Goal: Task Accomplishment & Management: Complete application form

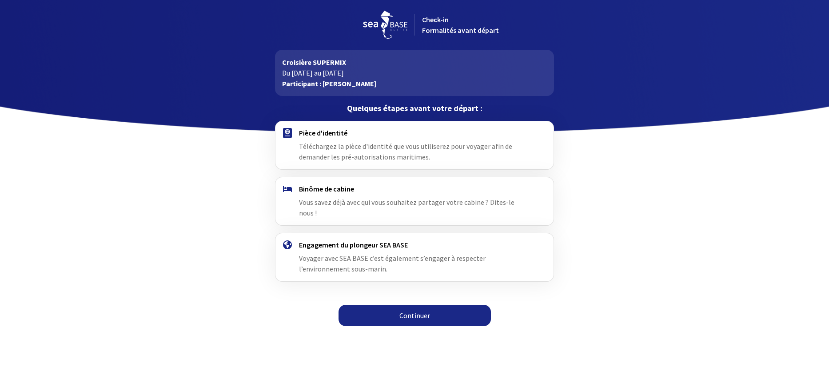
click at [406, 306] on link "Continuer" at bounding box center [414, 315] width 152 height 21
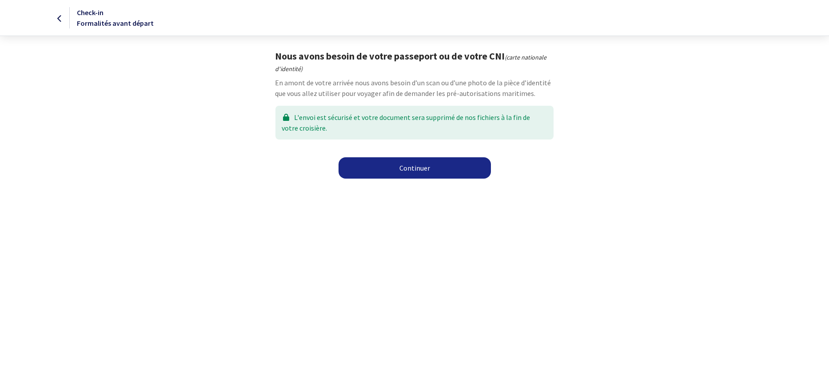
click at [407, 171] on link "Continuer" at bounding box center [414, 167] width 152 height 21
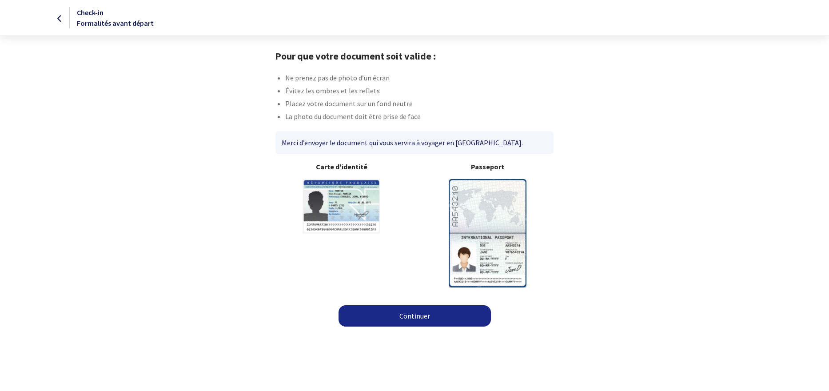
click at [414, 313] on link "Continuer" at bounding box center [414, 315] width 152 height 21
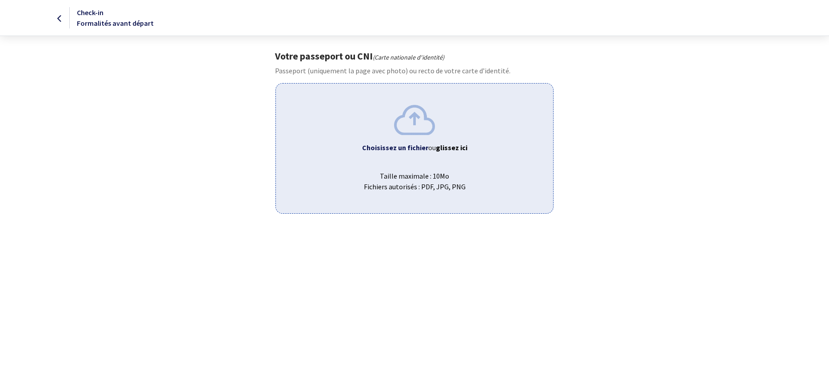
click at [412, 137] on div "Choisissez un fichier ou glissez ici Taille maximale : 10Mo Fichiers autorisés …" at bounding box center [414, 148] width 278 height 130
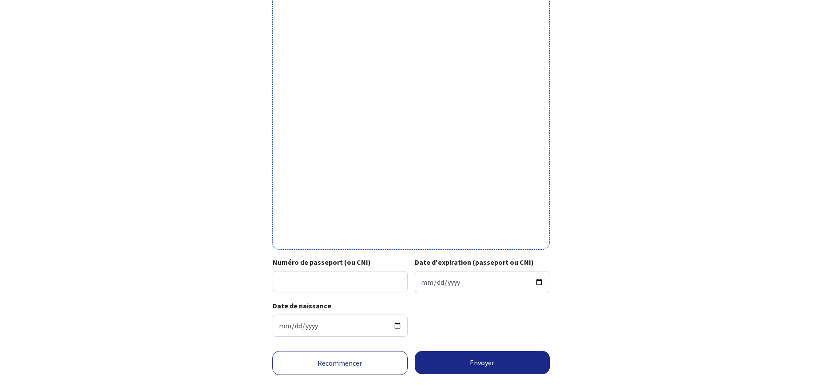
scroll to position [208, 0]
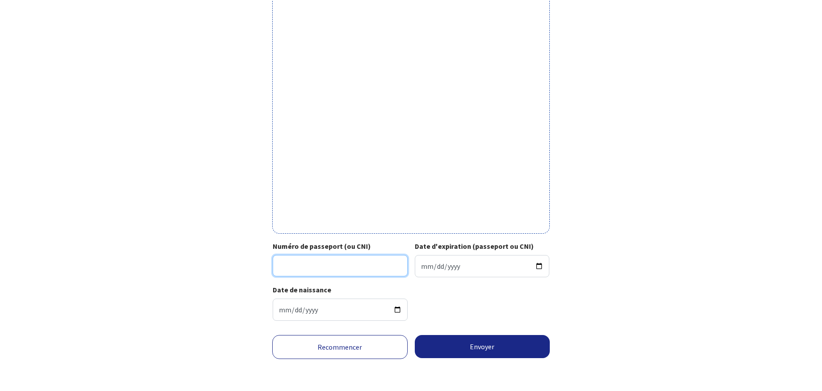
click at [319, 267] on input "Numéro de passeport (ou CNI)" at bounding box center [340, 265] width 135 height 21
type input "23IK31425"
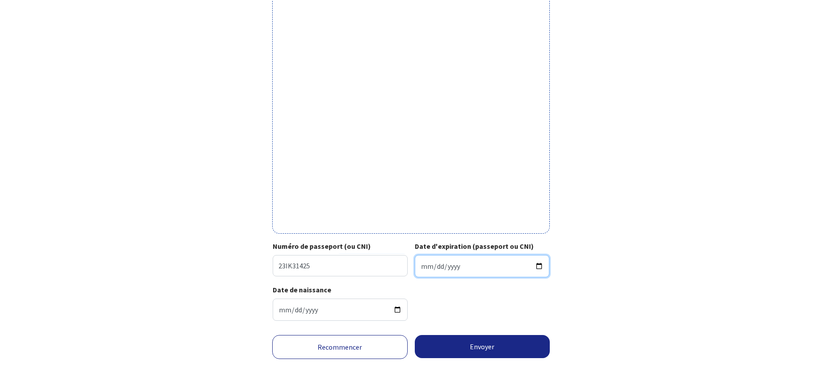
click at [421, 266] on input "Date d'expiration (passeport ou CNI)" at bounding box center [482, 266] width 135 height 22
type input "2033-09-19"
click at [494, 269] on input "2033-09-19" at bounding box center [482, 266] width 135 height 22
click at [488, 266] on input "2033-09-19" at bounding box center [482, 266] width 135 height 22
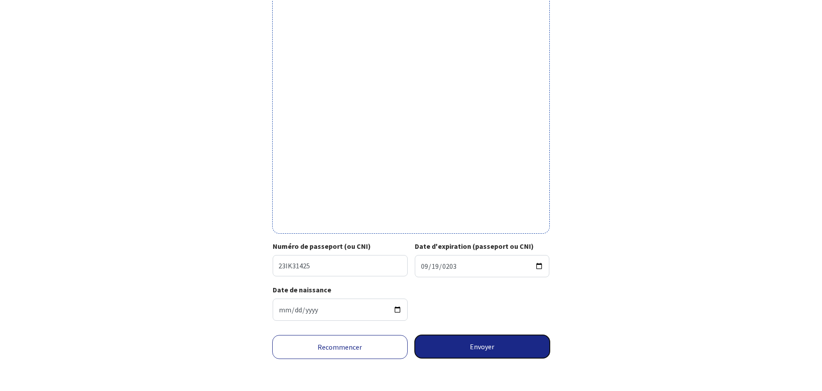
click at [486, 349] on button "Envoyer" at bounding box center [482, 346] width 135 height 23
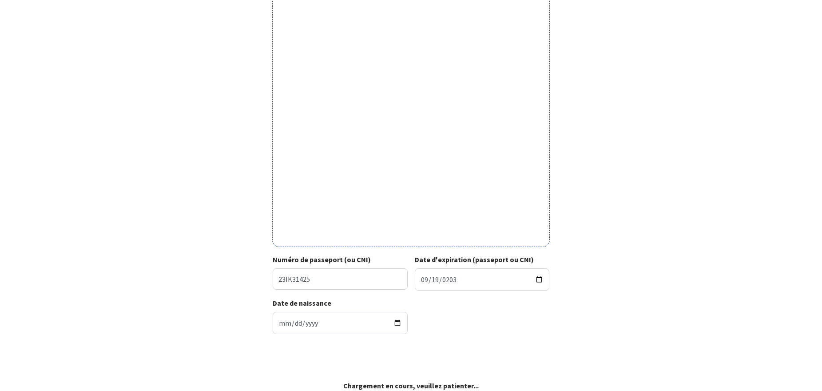
scroll to position [195, 0]
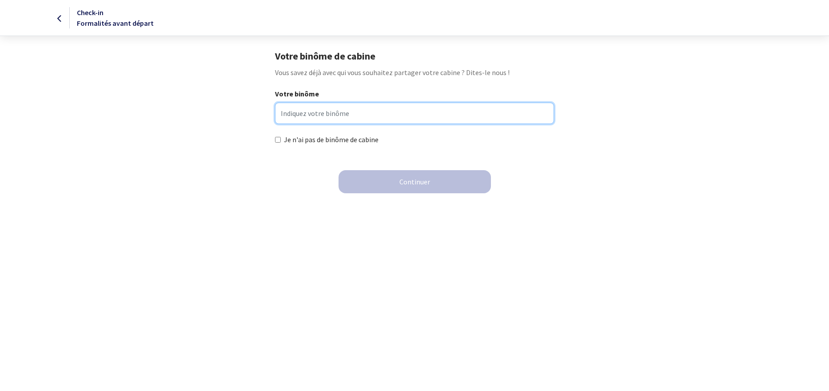
click at [324, 114] on input "Votre binôme" at bounding box center [414, 113] width 278 height 21
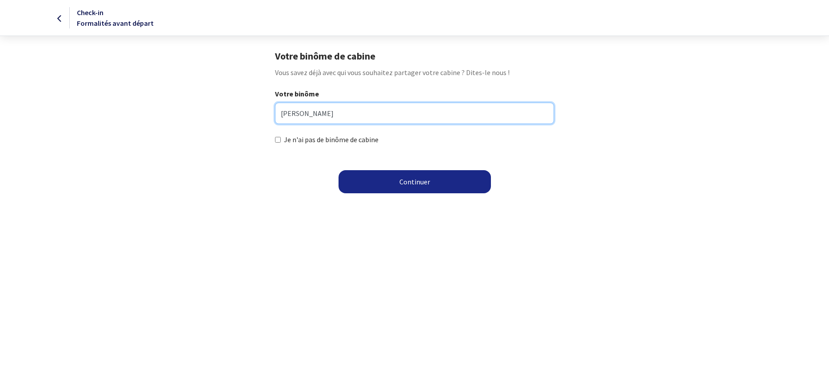
type input "[PERSON_NAME]"
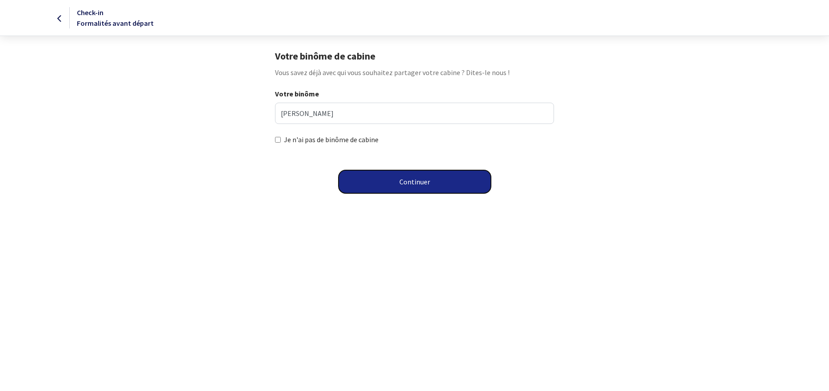
click at [412, 181] on button "Continuer" at bounding box center [414, 181] width 152 height 23
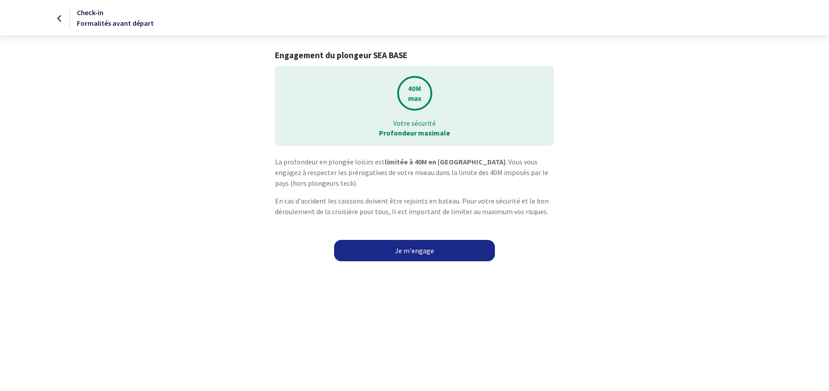
click at [415, 252] on link "Je m'engage" at bounding box center [414, 250] width 161 height 21
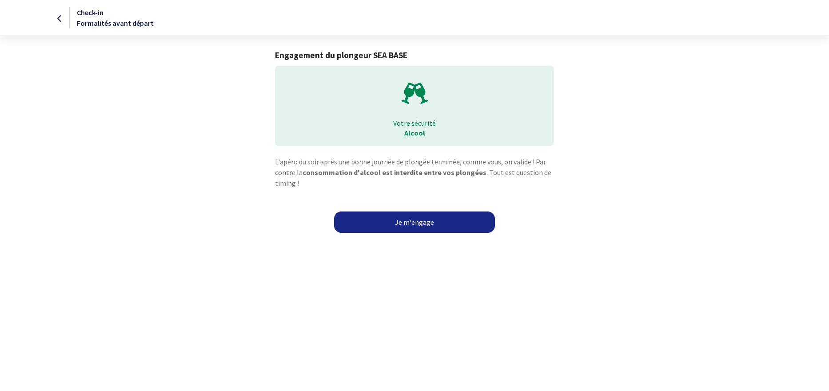
click at [417, 221] on link "Je m'engage" at bounding box center [414, 221] width 161 height 21
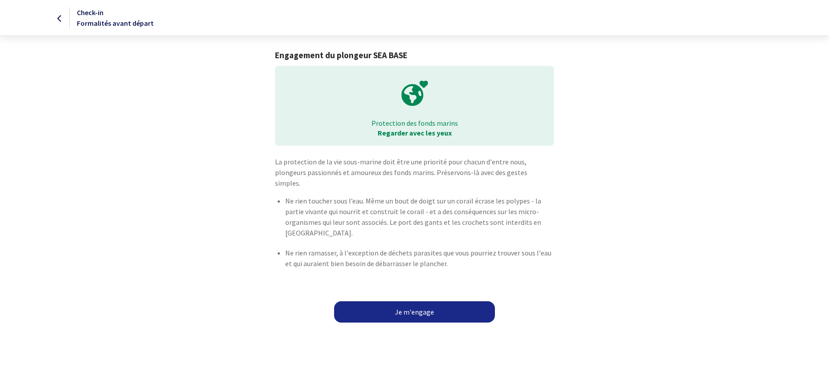
click at [421, 301] on link "Je m'engage" at bounding box center [414, 311] width 161 height 21
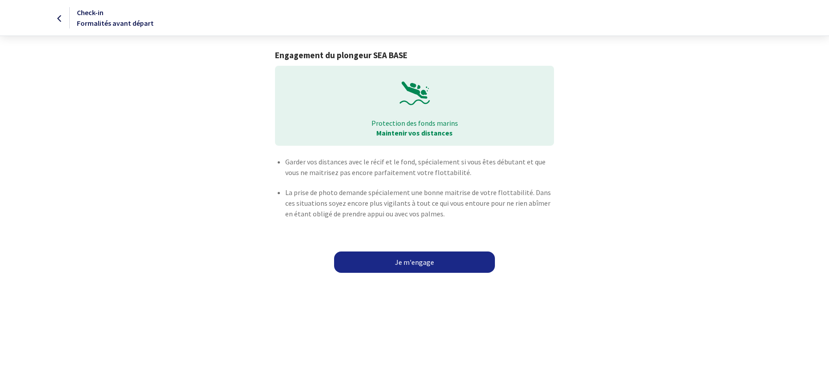
click at [417, 263] on link "Je m'engage" at bounding box center [414, 261] width 161 height 21
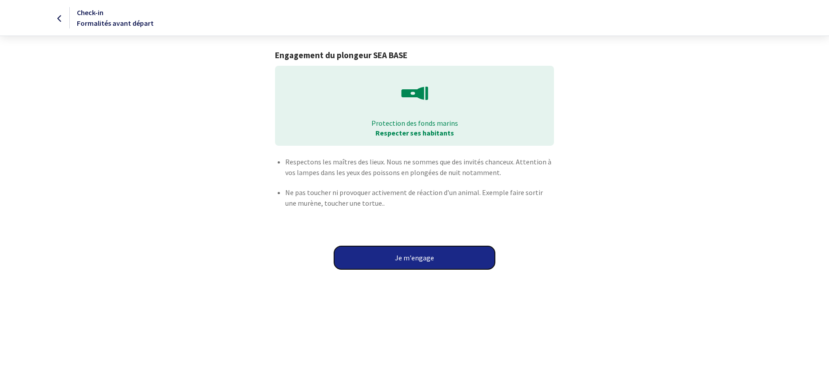
click at [417, 263] on button "Je m'engage" at bounding box center [414, 257] width 161 height 23
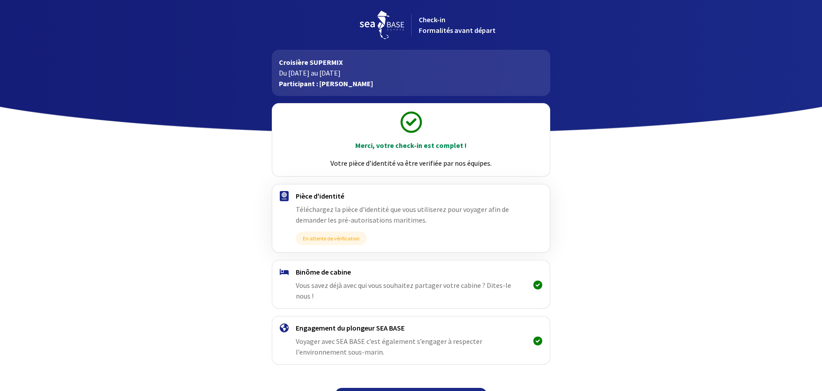
scroll to position [13, 0]
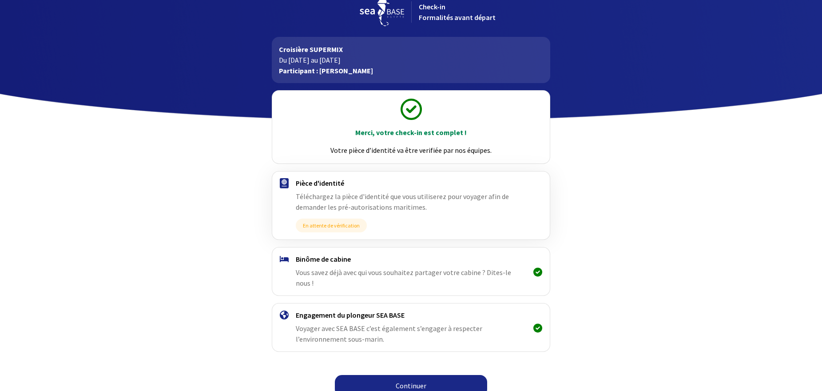
click at [413, 376] on link "Continuer" at bounding box center [411, 385] width 152 height 21
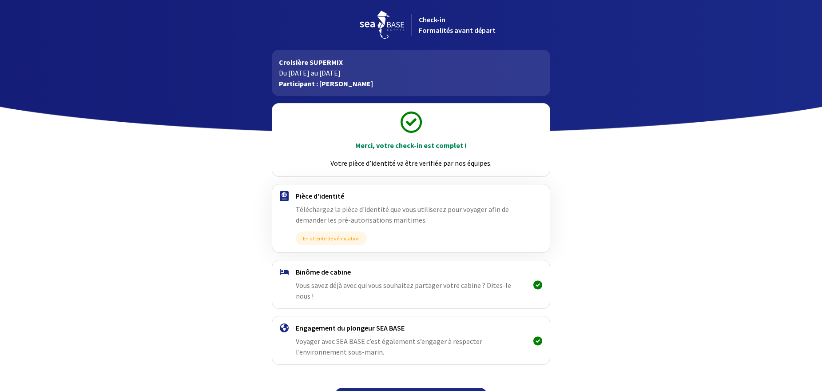
scroll to position [13, 0]
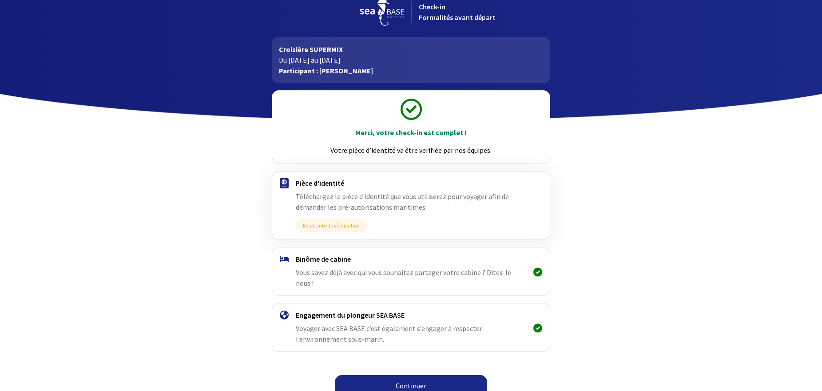
click at [441, 375] on link "Continuer" at bounding box center [411, 385] width 152 height 21
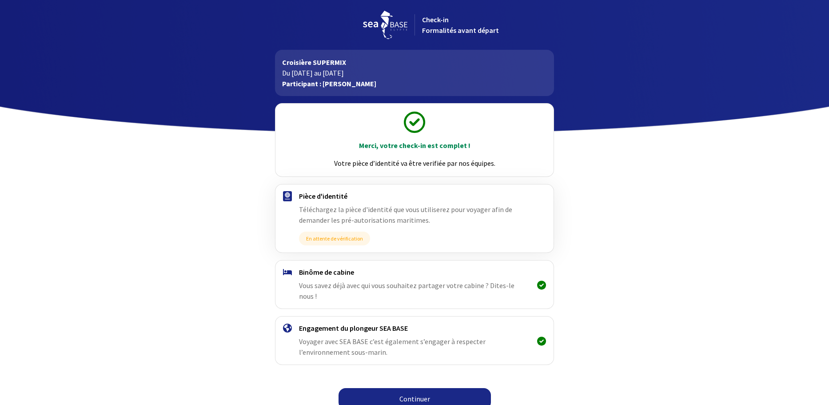
click at [408, 388] on link "Continuer" at bounding box center [414, 398] width 152 height 21
click at [404, 388] on link "Continuer" at bounding box center [414, 398] width 152 height 21
